Goal: Task Accomplishment & Management: Complete application form

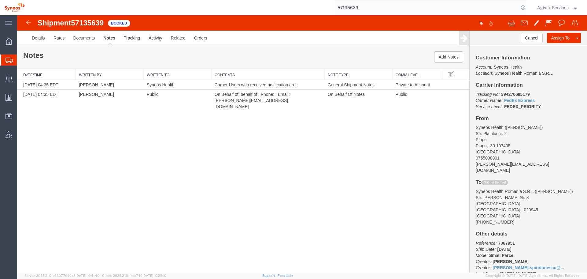
click at [0, 0] on span "Shipment Manager" at bounding box center [0, 0] width 0 height 0
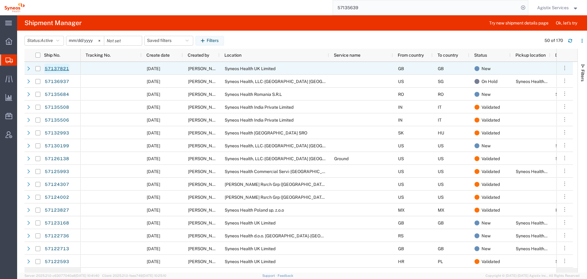
click at [57, 68] on link "57137821" at bounding box center [56, 69] width 25 height 10
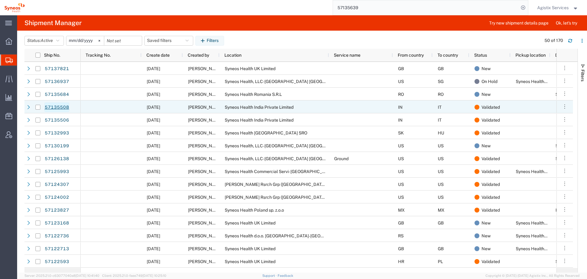
click at [63, 109] on link "57135508" at bounding box center [56, 107] width 25 height 10
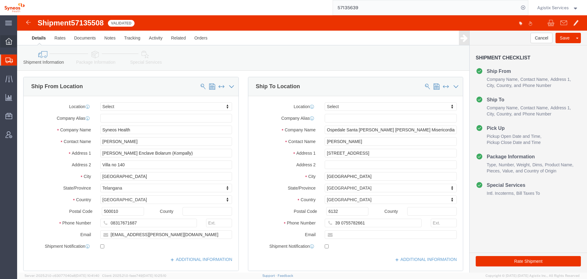
select select
click icon
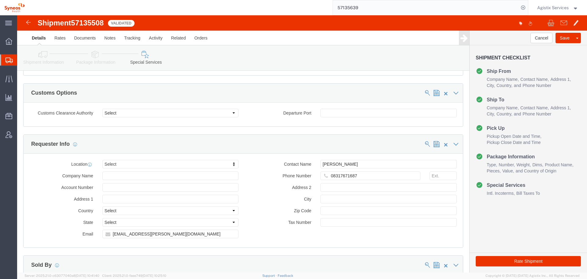
scroll to position [520, 0]
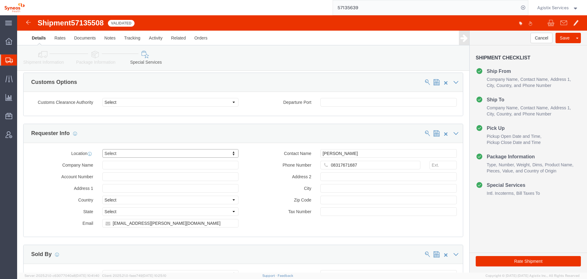
drag, startPoint x: 184, startPoint y: 128, endPoint x: 36, endPoint y: 133, distance: 148.1
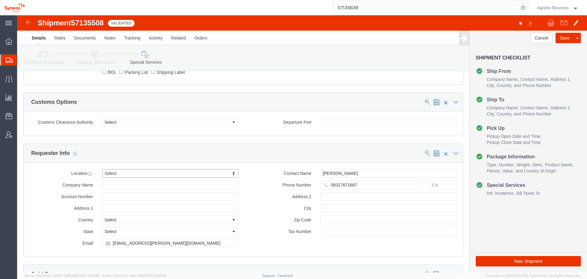
scroll to position [483, 0]
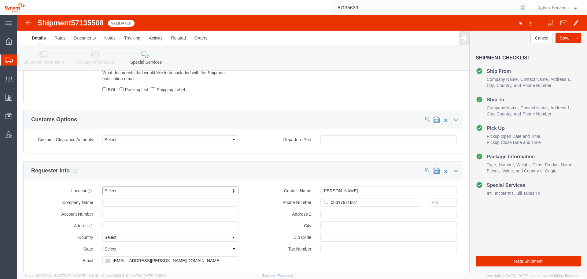
drag, startPoint x: 368, startPoint y: 6, endPoint x: 254, endPoint y: 7, distance: 114.1
click at [255, 6] on div "57135639" at bounding box center [278, 7] width 499 height 15
type input "56927134"
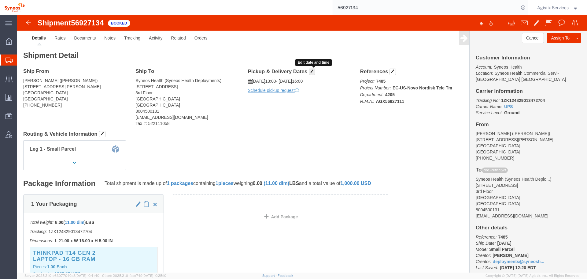
click button "button"
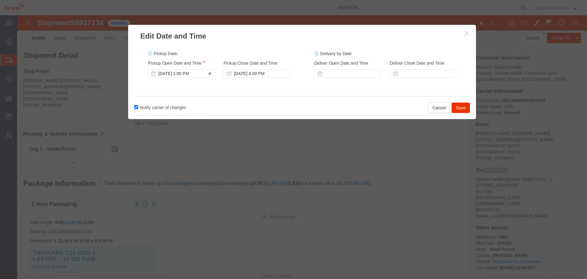
click div "[DATE] 1:00 PM"
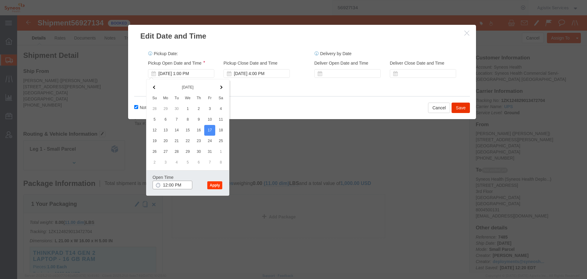
type input "12:00 PM"
click button "Apply"
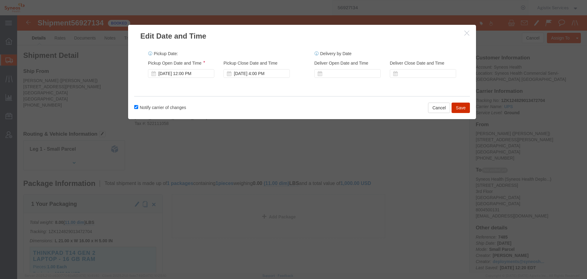
click button "Save"
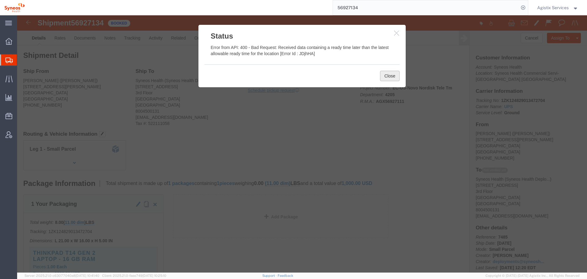
click button "Close"
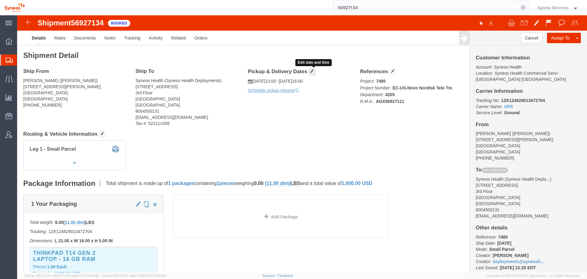
click span "button"
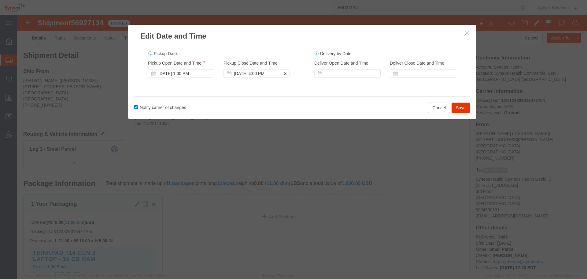
click div "[DATE] 4:00 PM"
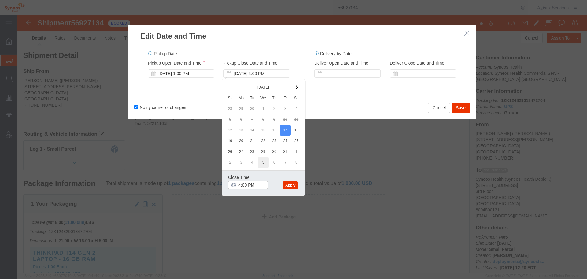
type input "3:00 PM"
click button "Apply"
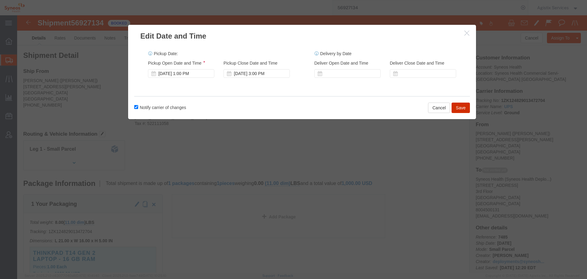
click button "Save"
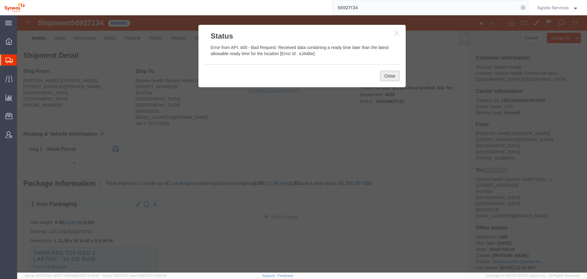
click button "Close"
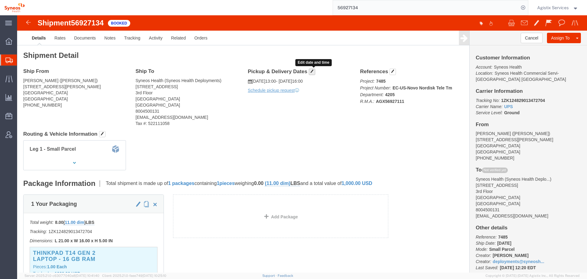
click span "button"
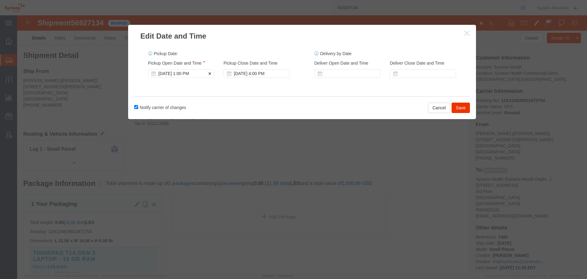
click div "[DATE] 1:00 PM"
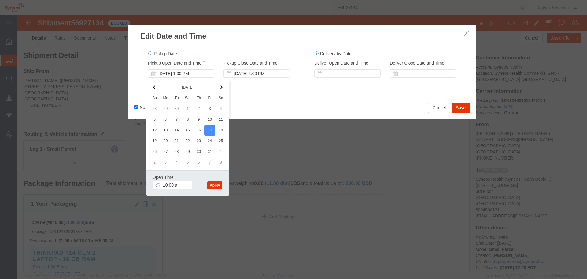
type input "10:00 AM"
click div "Open Time 10:00 AM [DATE] 1:00 PM - [DATE] 1:00 PM Cancel Apply"
click button "Apply"
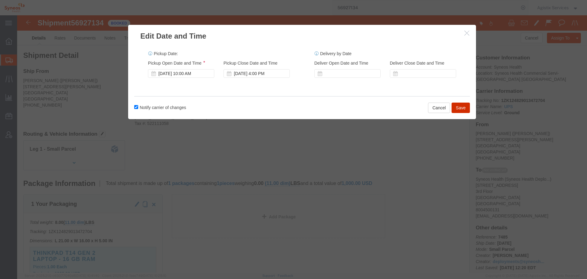
click button "Save"
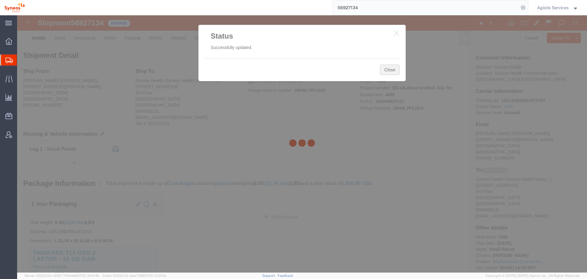
click button "Close"
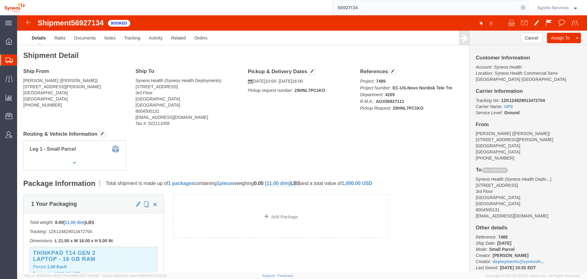
click b "29HNL7PC1KO"
copy b "29HNL7PC1KO"
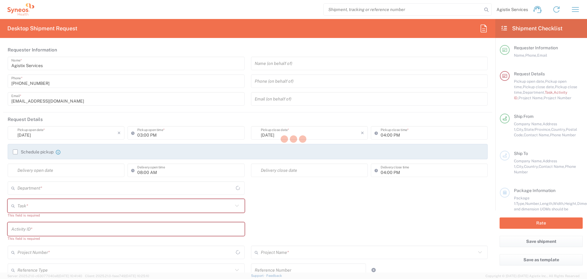
type input "[US_STATE]"
type input "[GEOGRAPHIC_DATA]"
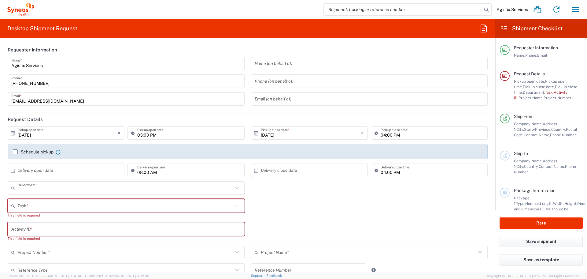
type input "4510"
type input "SYNEOS HEALTH LLC [GEOGRAPHIC_DATA] [GEOGRAPHIC_DATA]"
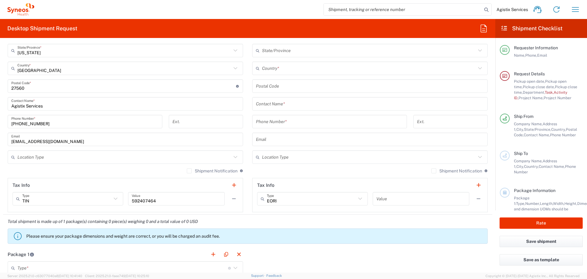
scroll to position [371, 0]
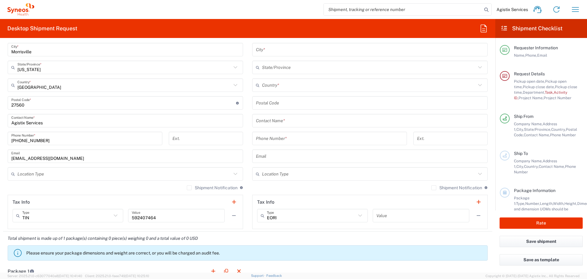
click at [283, 87] on input "text" at bounding box center [369, 85] width 214 height 11
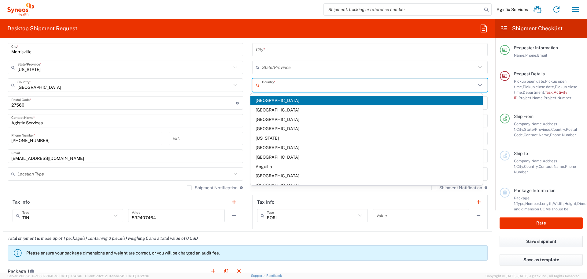
click at [269, 101] on span "[GEOGRAPHIC_DATA]" at bounding box center [366, 100] width 233 height 9
type input "[GEOGRAPHIC_DATA]"
type input "Sender/Shipper"
type input "Delivery Duty Paid"
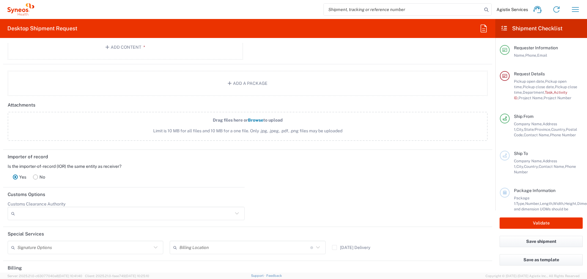
scroll to position [707, 0]
click at [33, 173] on rect at bounding box center [35, 174] width 5 height 5
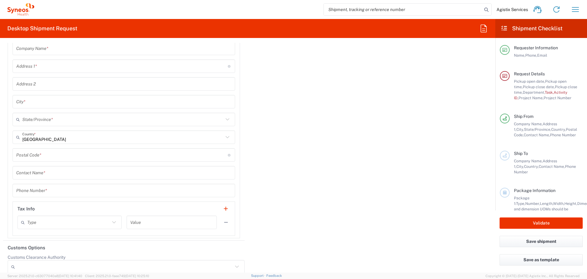
scroll to position [891, 0]
